Goal: Task Accomplishment & Management: Use online tool/utility

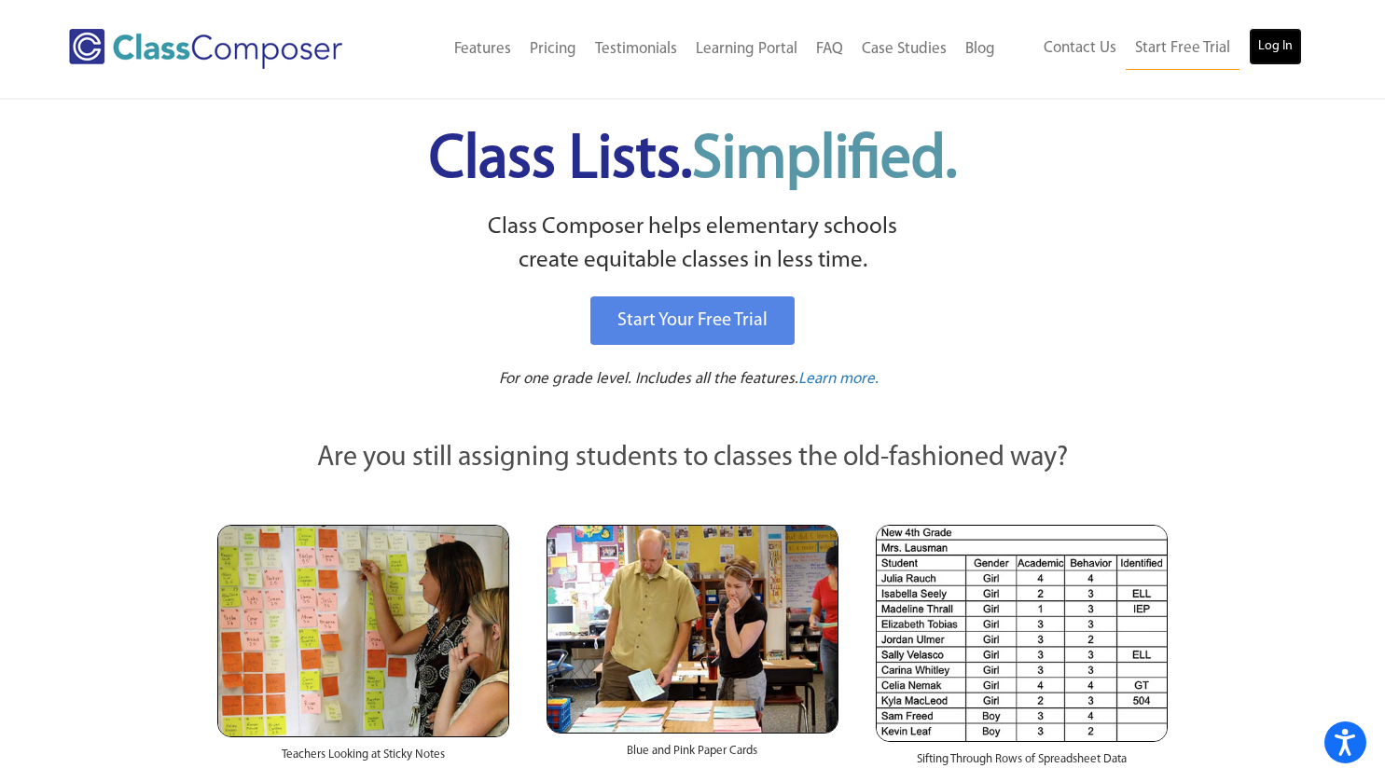
click at [1266, 41] on link "Log In" at bounding box center [1275, 46] width 53 height 37
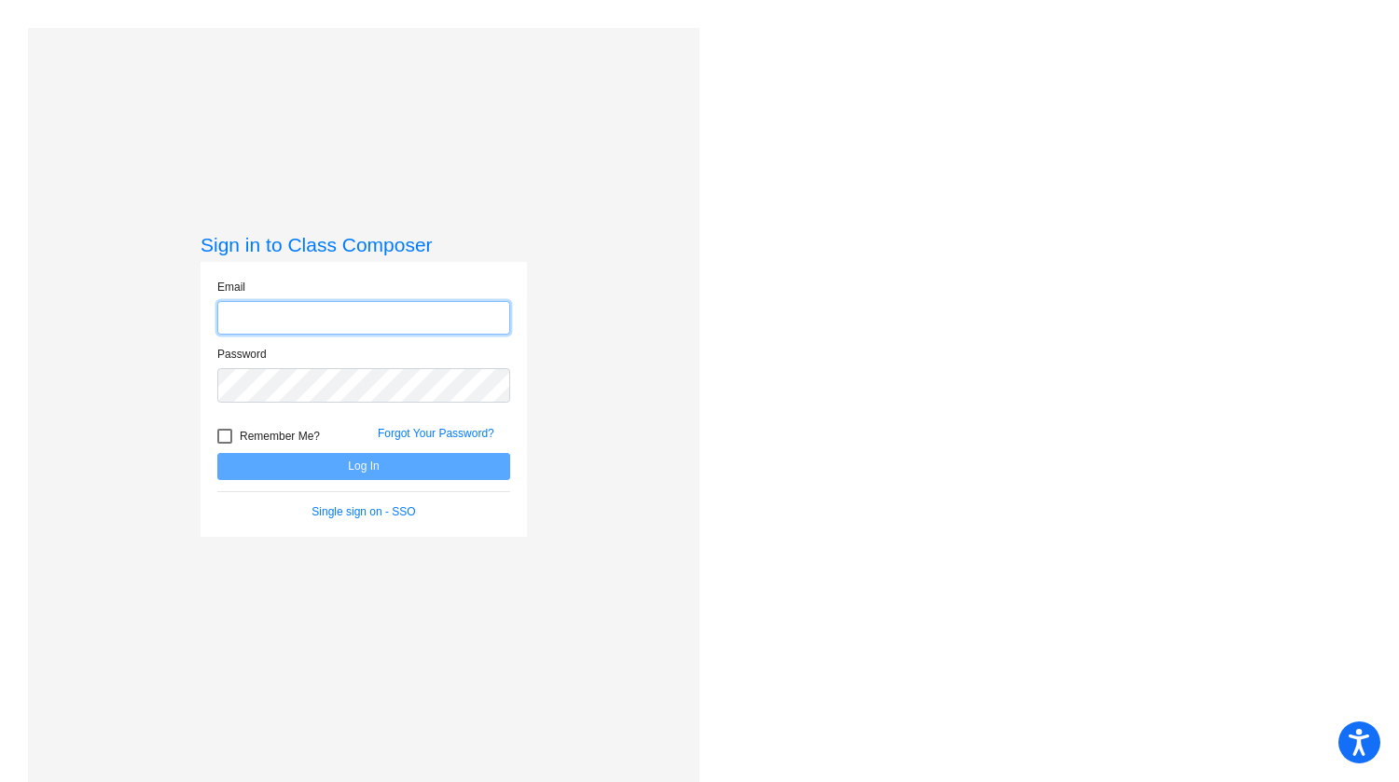
type input "[EMAIL_ADDRESS][DOMAIN_NAME]"
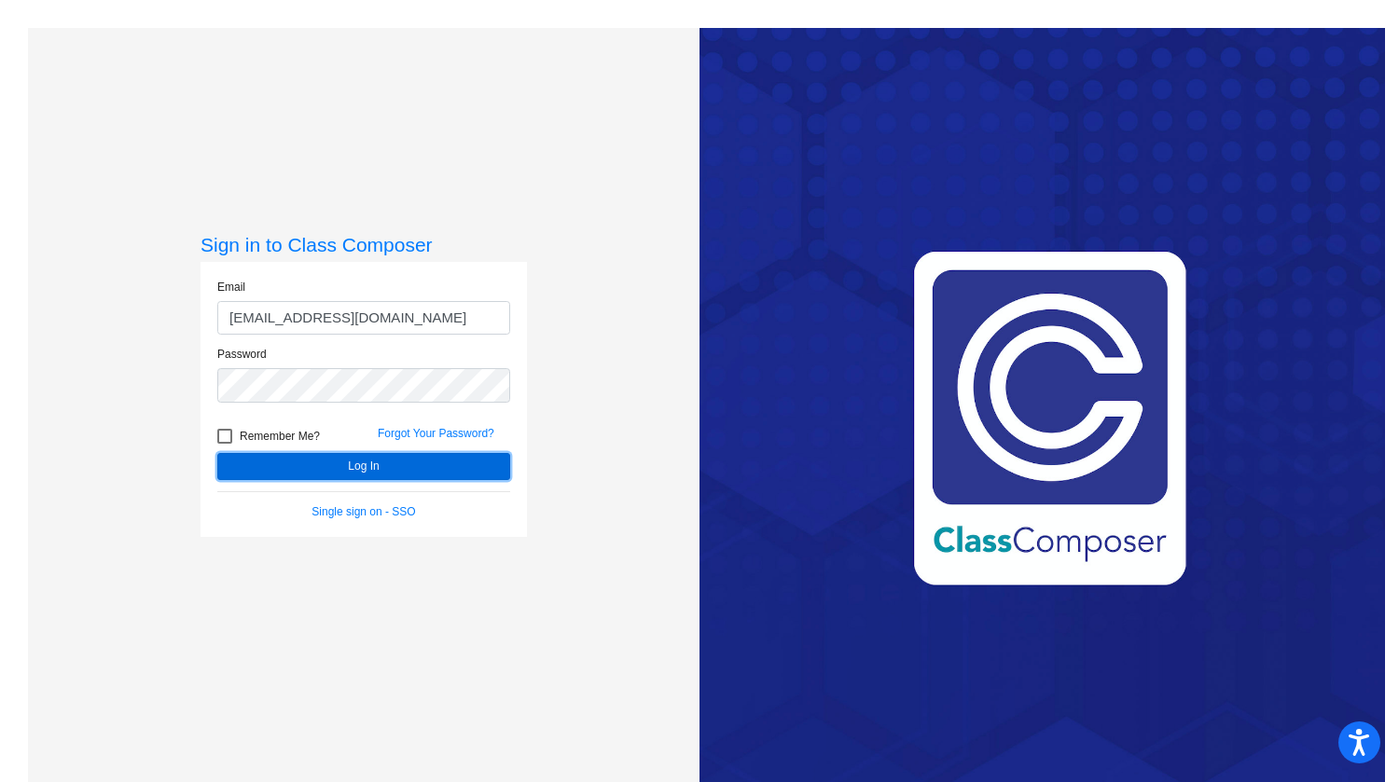
click at [403, 463] on button "Log In" at bounding box center [363, 466] width 293 height 27
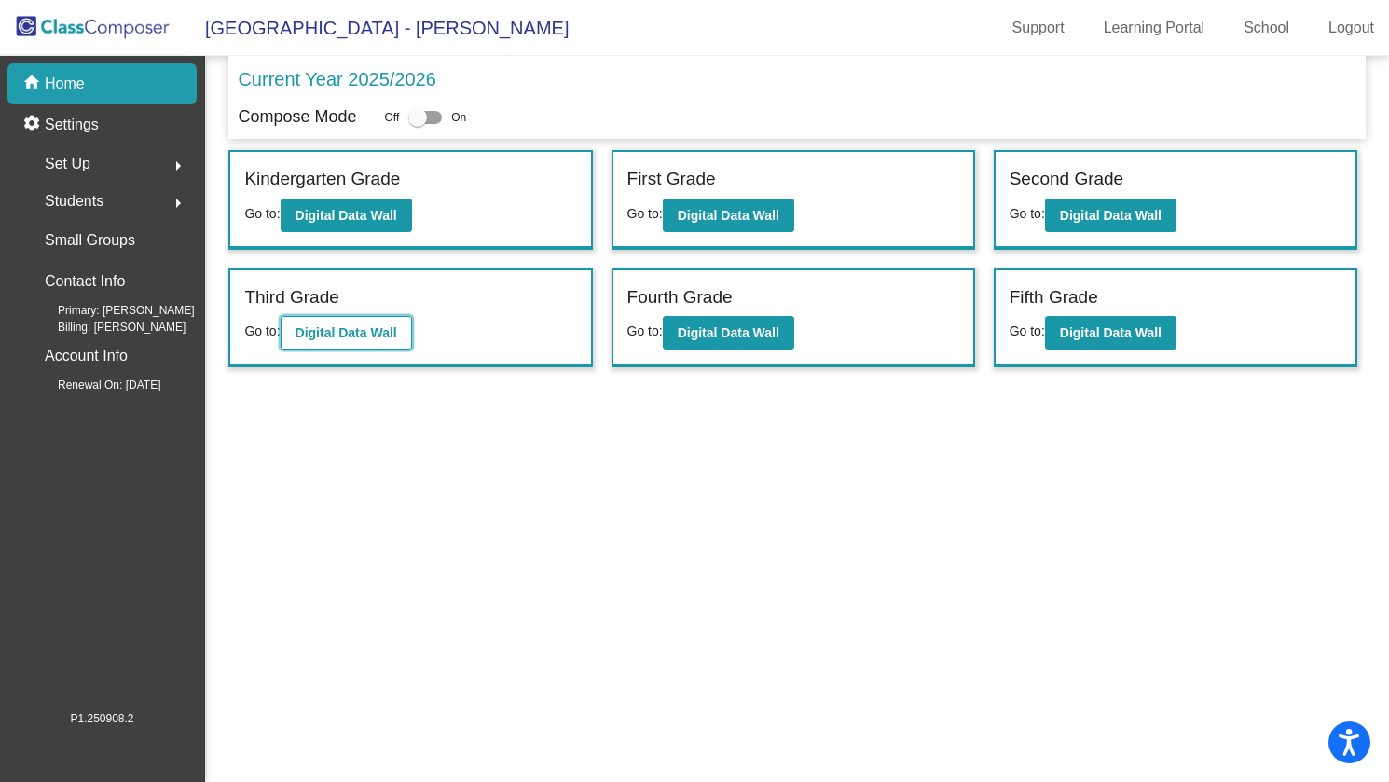
click at [369, 331] on b "Digital Data Wall" at bounding box center [347, 332] width 102 height 15
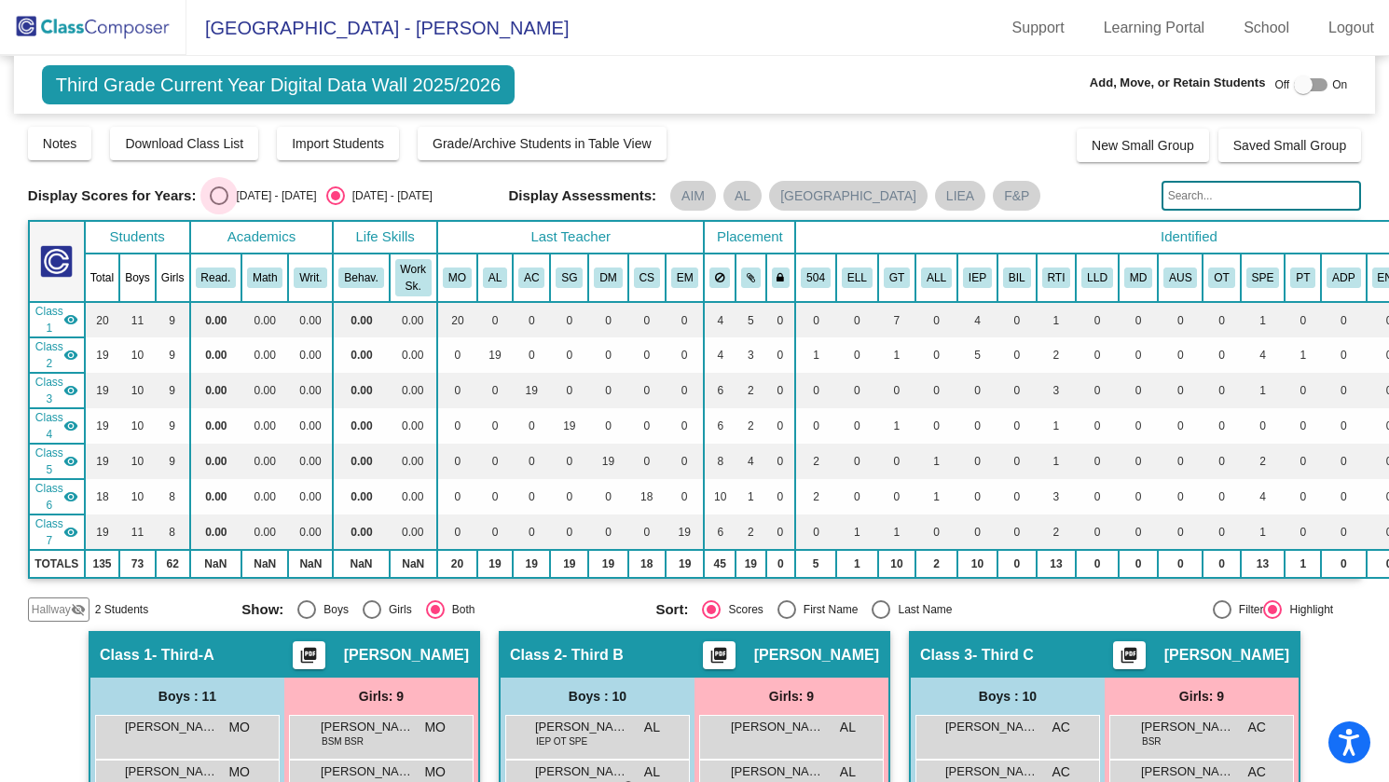
click at [221, 196] on div "Select an option" at bounding box center [219, 195] width 19 height 19
click at [219, 205] on input "[DATE] - [DATE]" at bounding box center [218, 205] width 1 height 1
radio input "true"
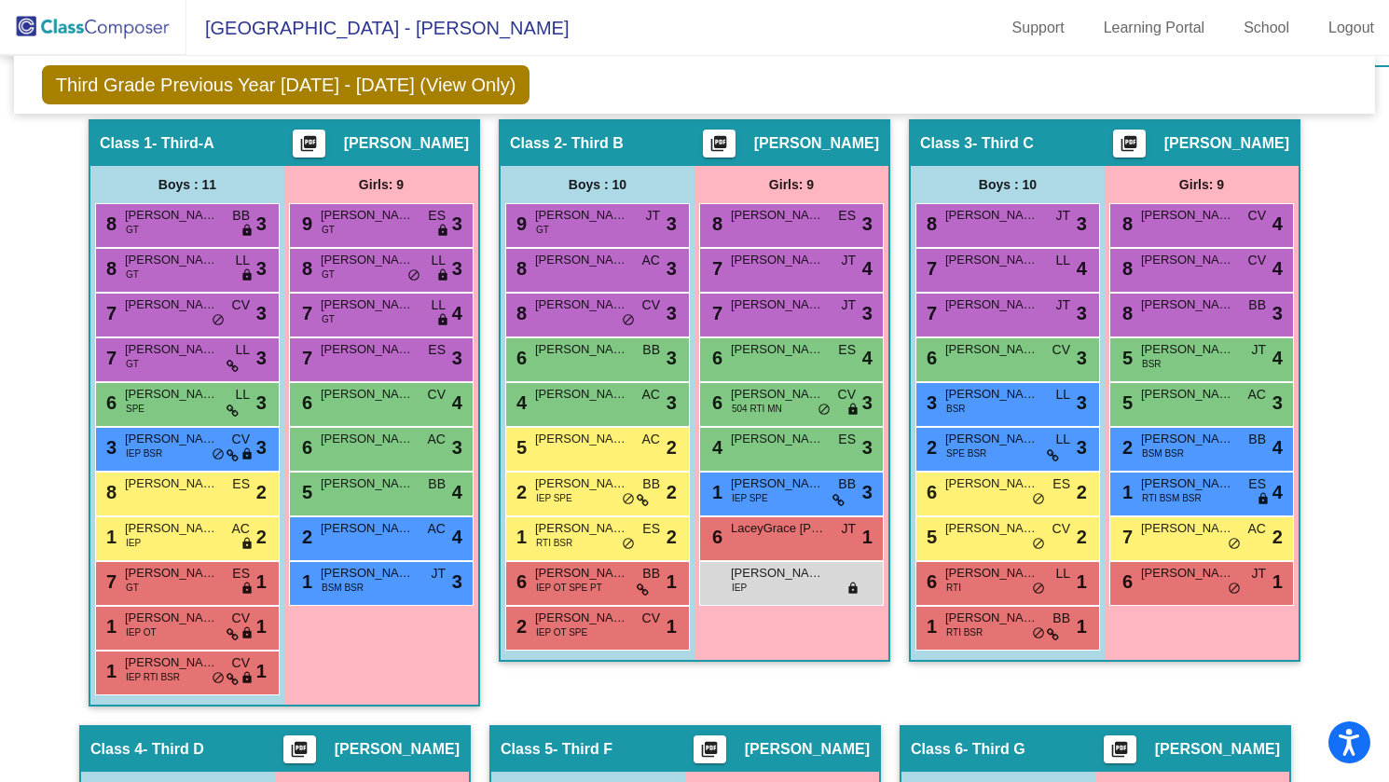
scroll to position [228, 0]
